Goal: Transaction & Acquisition: Purchase product/service

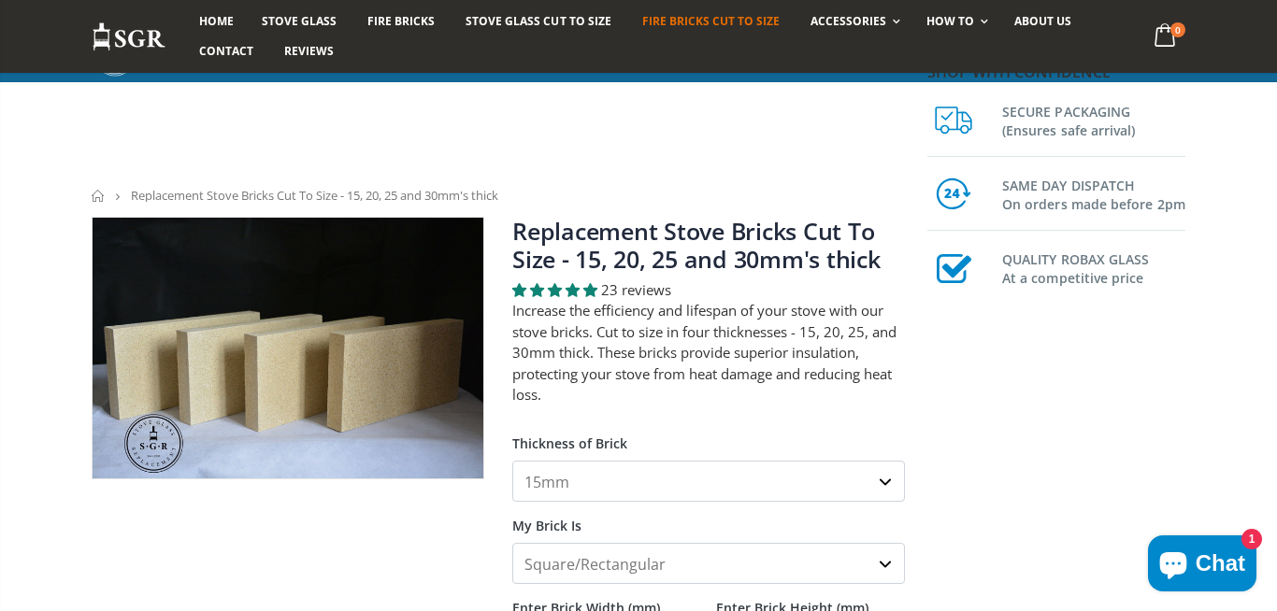
scroll to position [258, 0]
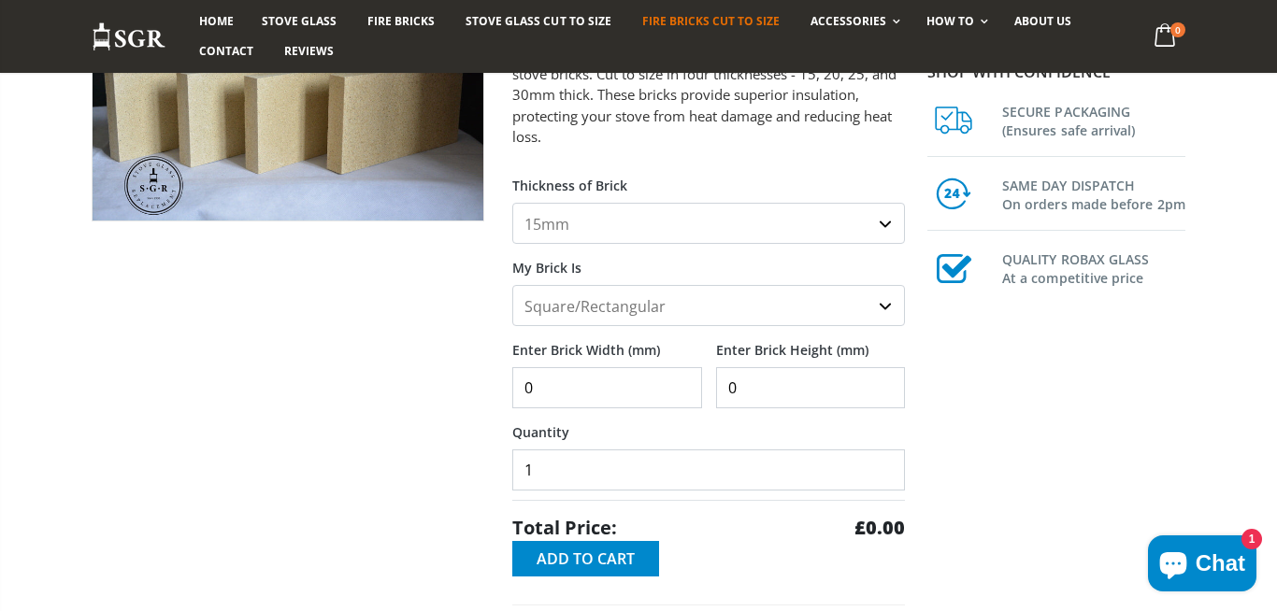
click at [665, 401] on input "0" at bounding box center [607, 387] width 190 height 41
click at [661, 397] on input "0" at bounding box center [607, 387] width 190 height 41
type input "125"
type input "55"
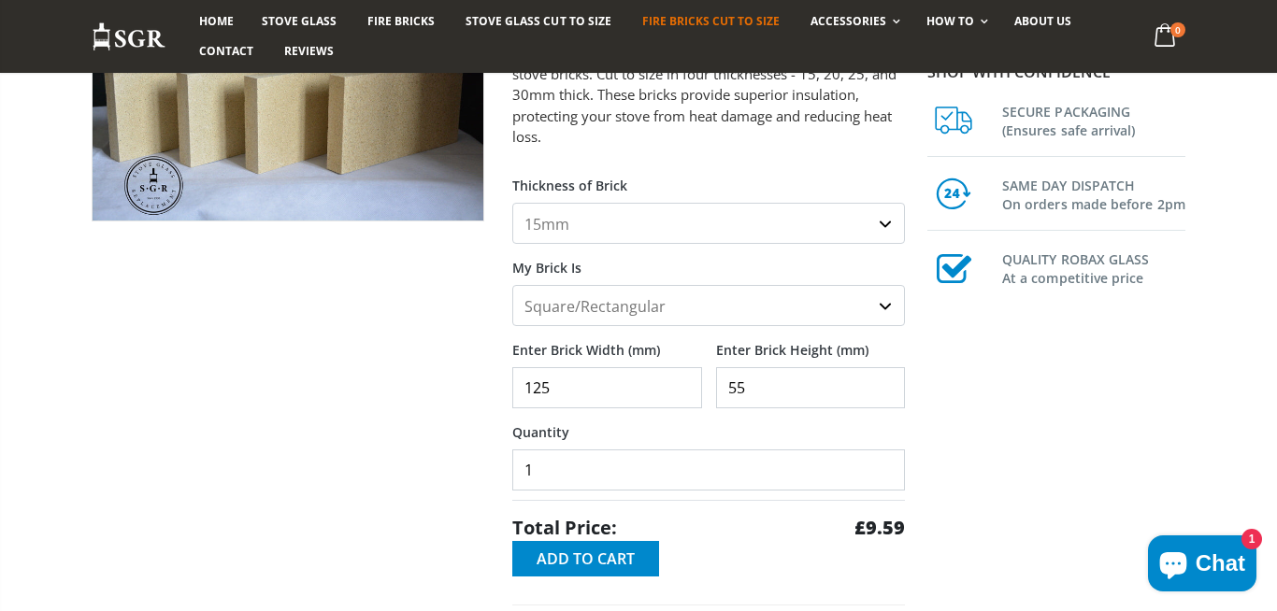
click at [512, 203] on select "15mm 20mm 25mm 30mm" at bounding box center [708, 223] width 393 height 41
select select "25mm"
click option "25mm" at bounding box center [0, 0] width 0 height 0
click at [586, 480] on input "1" at bounding box center [708, 470] width 393 height 41
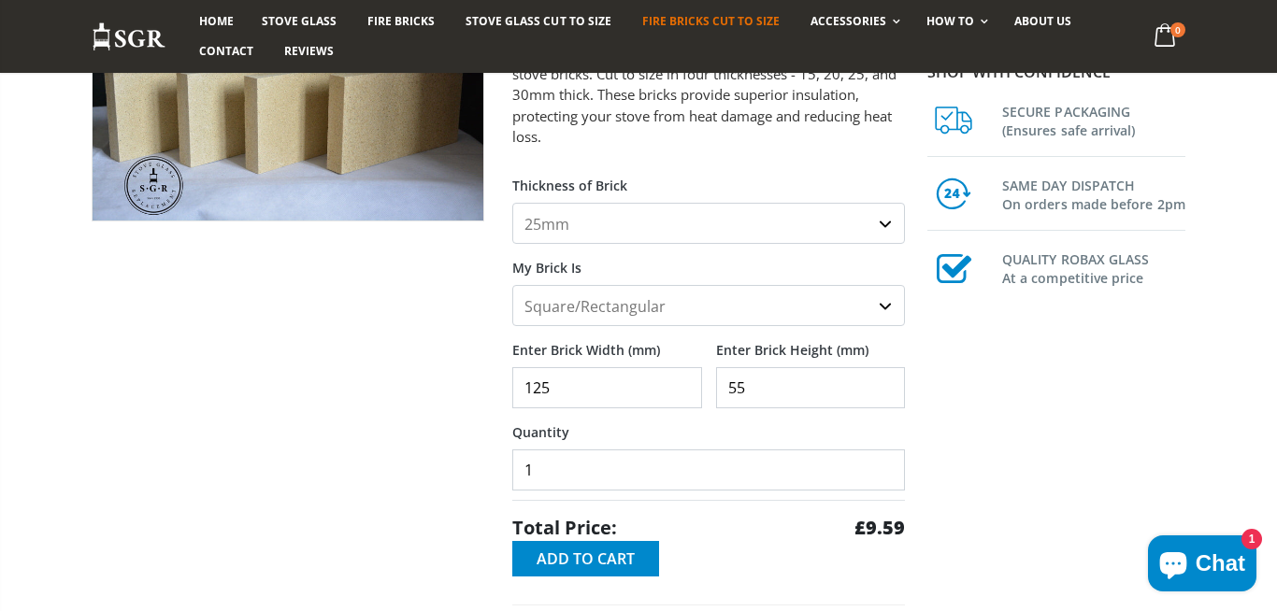
click at [586, 480] on input "1" at bounding box center [708, 470] width 393 height 41
type input "8"
click at [477, 443] on div at bounding box center [288, 400] width 421 height 882
click at [683, 373] on input "125" at bounding box center [607, 387] width 190 height 41
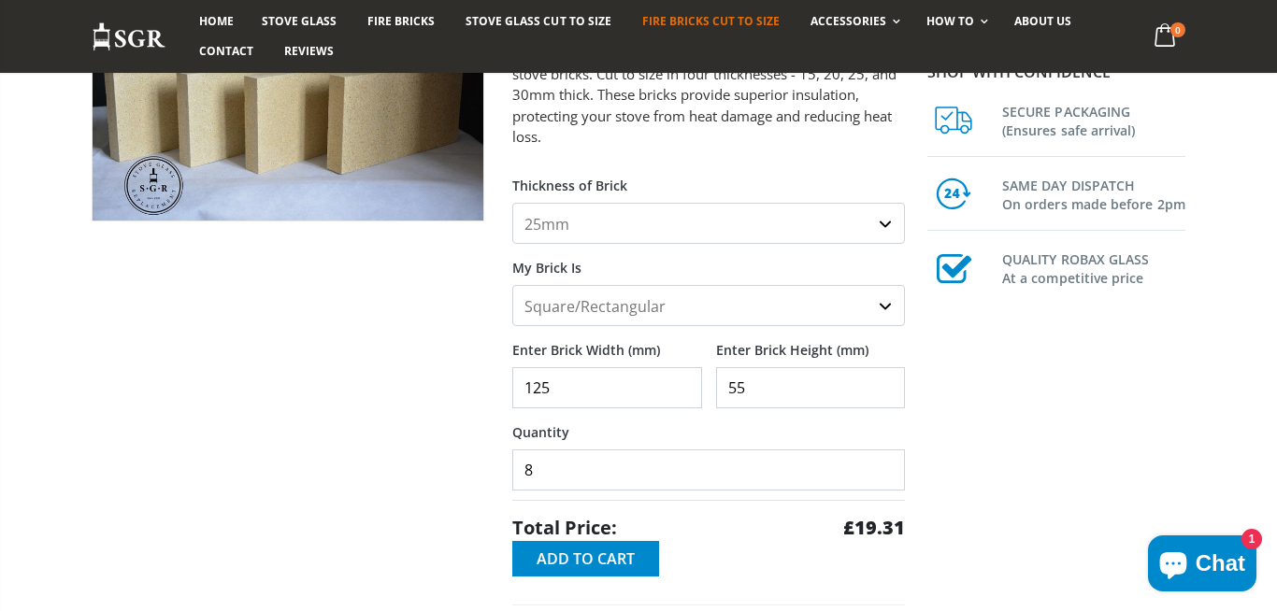
click at [683, 373] on input "125" at bounding box center [607, 387] width 190 height 41
type input "150"
type input "175"
type input "6"
click at [385, 411] on div at bounding box center [288, 400] width 421 height 882
